Goal: Use online tool/utility: Utilize a website feature to perform a specific function

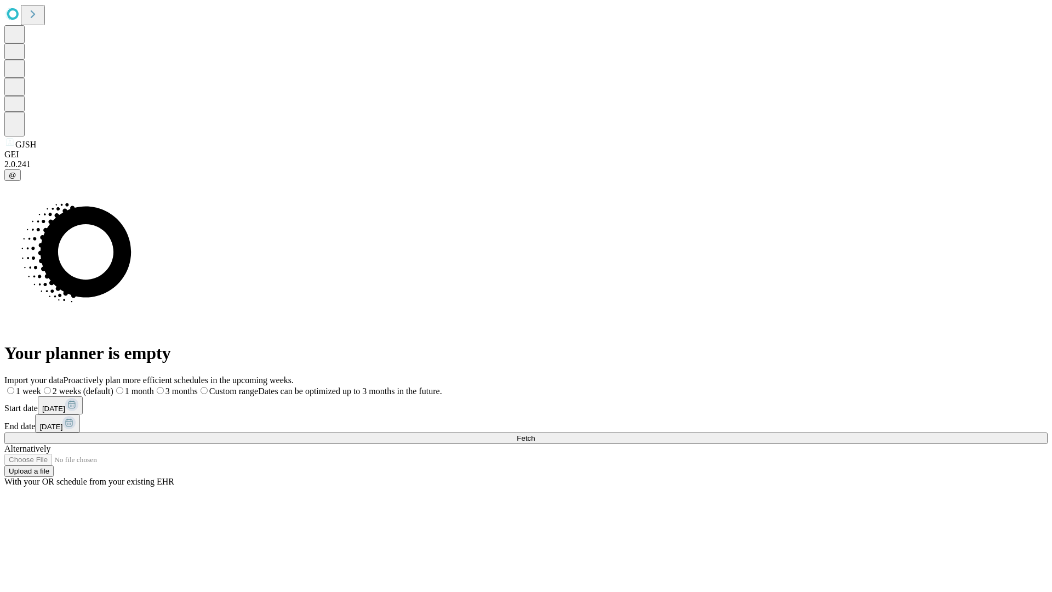
click at [535, 434] on span "Fetch" at bounding box center [526, 438] width 18 height 8
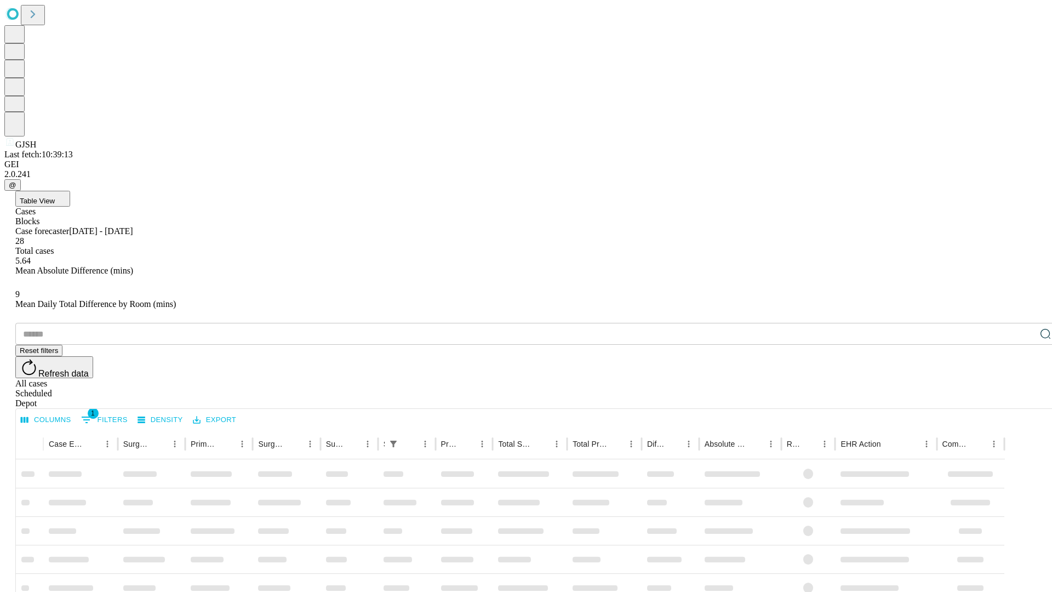
click at [55, 197] on span "Table View" at bounding box center [37, 201] width 35 height 8
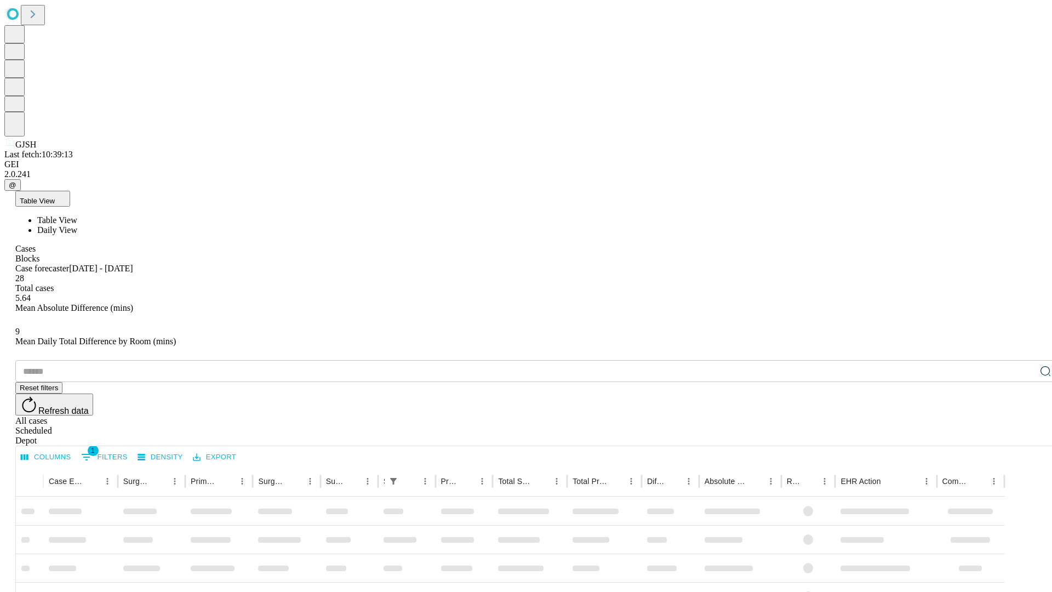
click at [77, 225] on span "Daily View" at bounding box center [57, 229] width 40 height 9
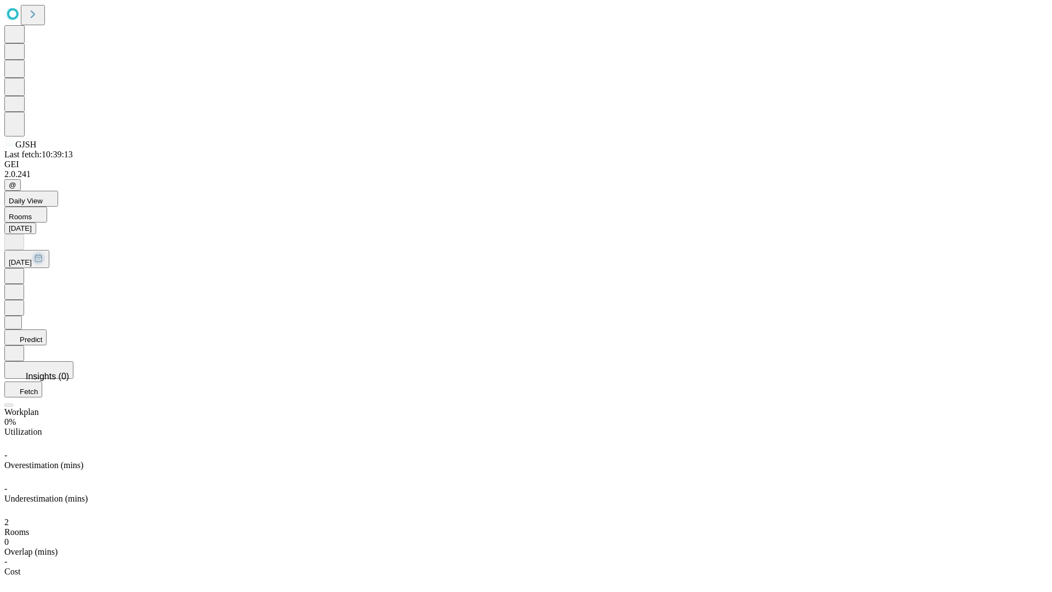
click at [47, 329] on button "Predict" at bounding box center [25, 337] width 42 height 16
